Goal: Book appointment/travel/reservation

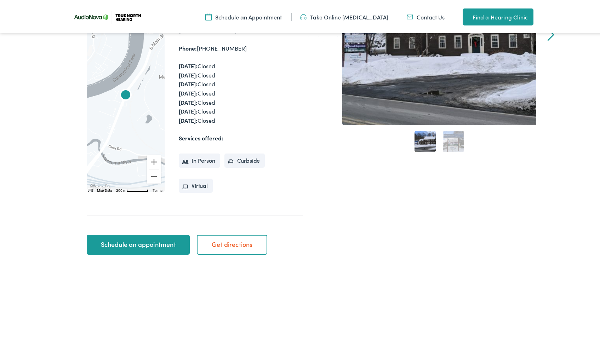
scroll to position [170, 0]
click at [139, 239] on link "Schedule an appointment" at bounding box center [138, 243] width 103 height 20
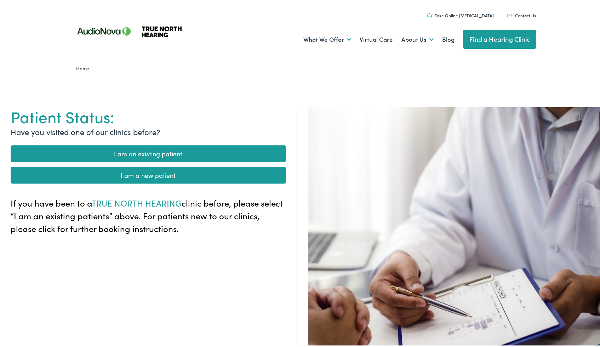
click at [145, 151] on link "I am an existing patient" at bounding box center [148, 152] width 275 height 17
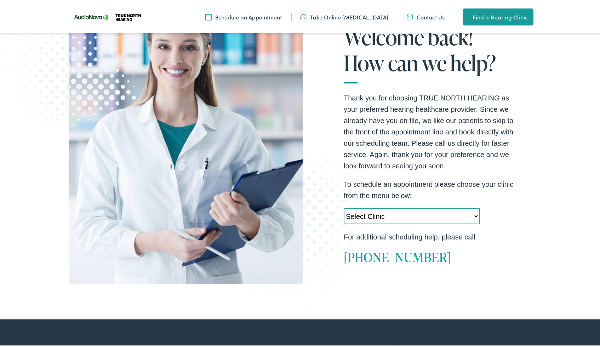
scroll to position [130, 0]
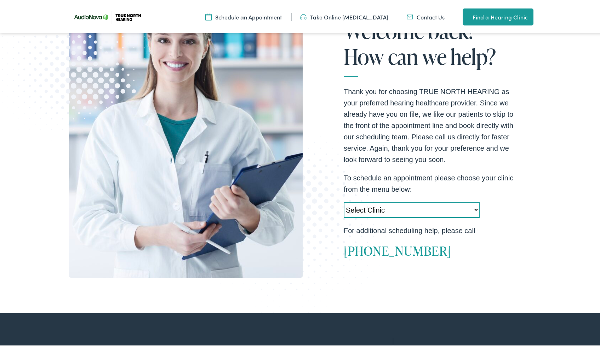
click at [471, 208] on select "Select Clinic Acton-MA-AudioNova 525 Main Street Topsham-ME-AudioNova 44 Elm St…" at bounding box center [412, 209] width 136 height 16
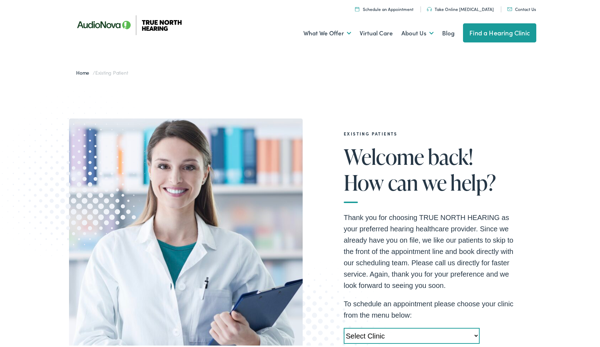
scroll to position [0, 0]
